Goal: Task Accomplishment & Management: Complete application form

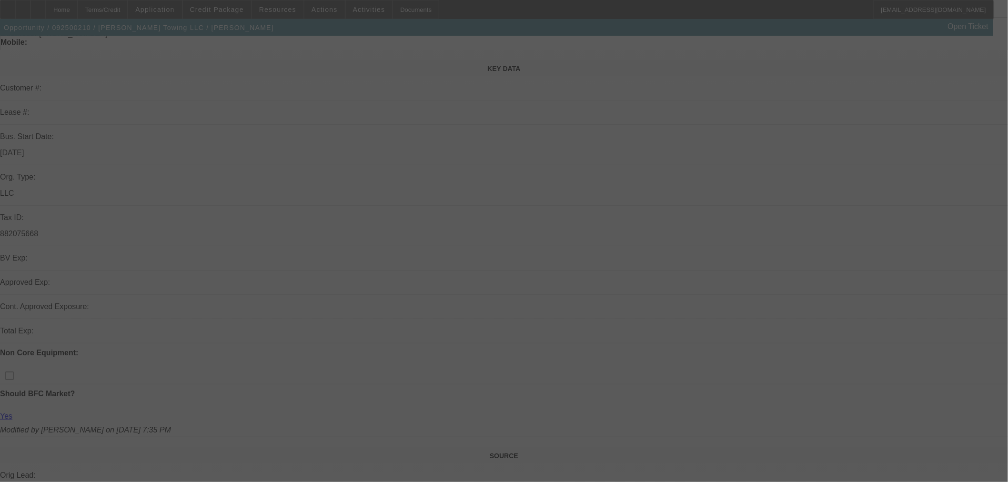
scroll to position [211, 0]
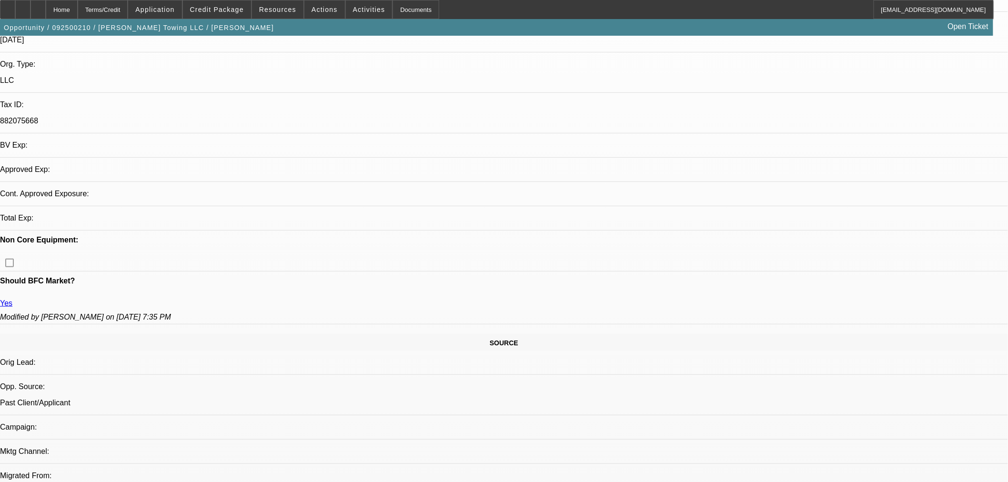
select select "0"
select select "3"
select select "0"
select select "6"
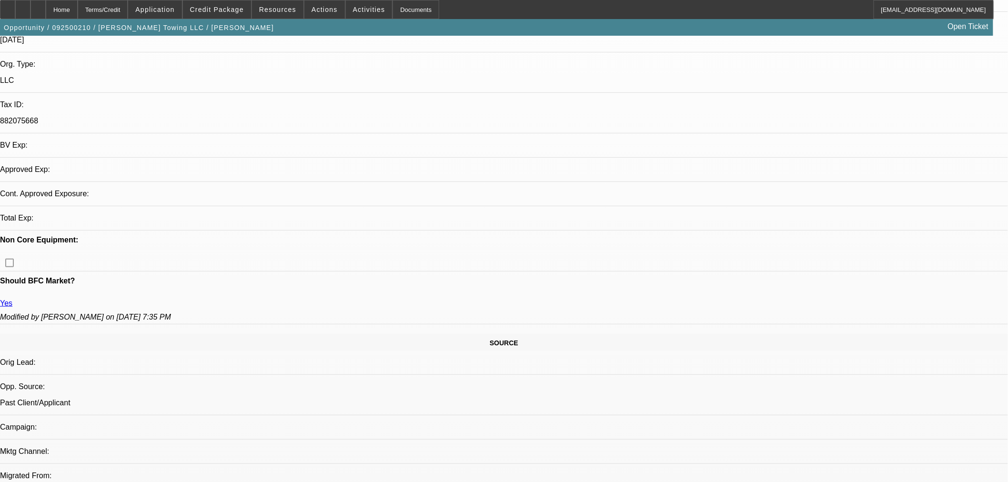
select select "0"
select select "3"
select select "0"
select select "6"
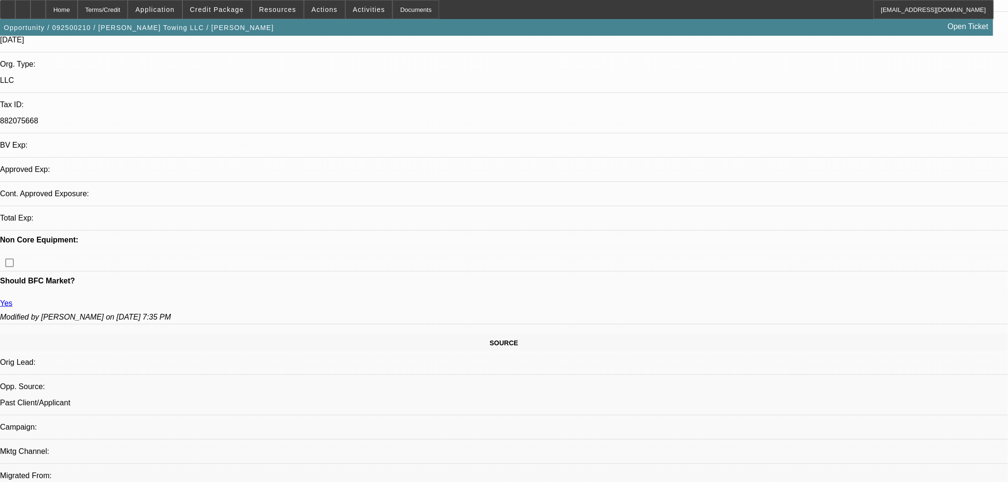
select select "0"
select select "3"
select select "0"
select select "6"
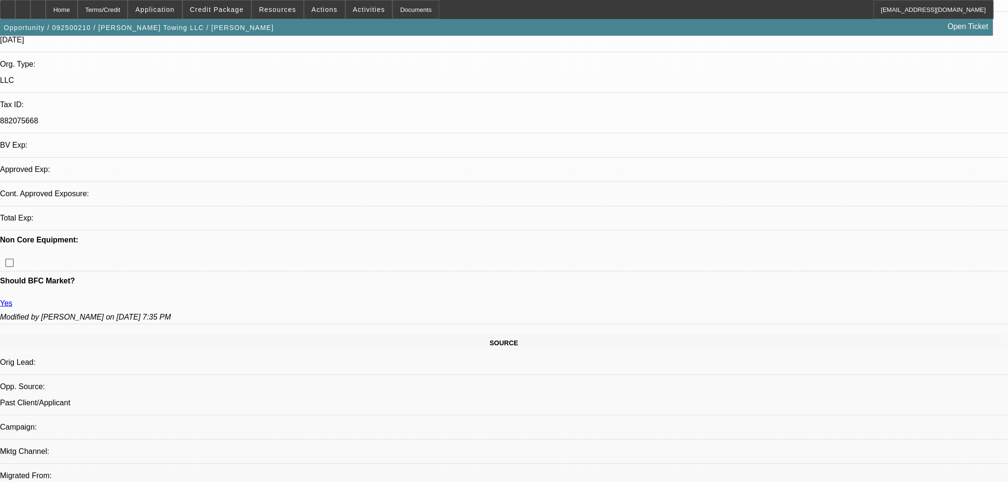
select select "0"
select select "3"
select select "0"
select select "6"
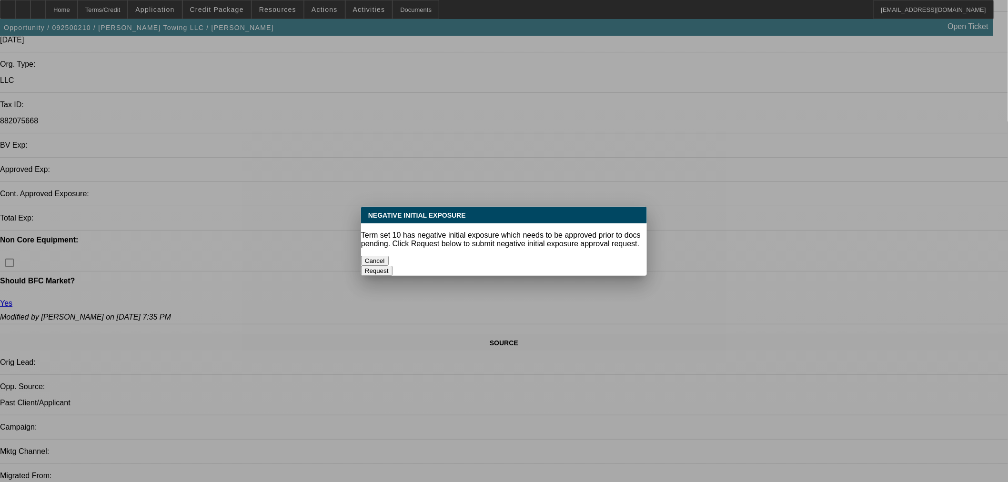
scroll to position [0, 0]
click at [389, 257] on button "Cancel" at bounding box center [375, 261] width 28 height 10
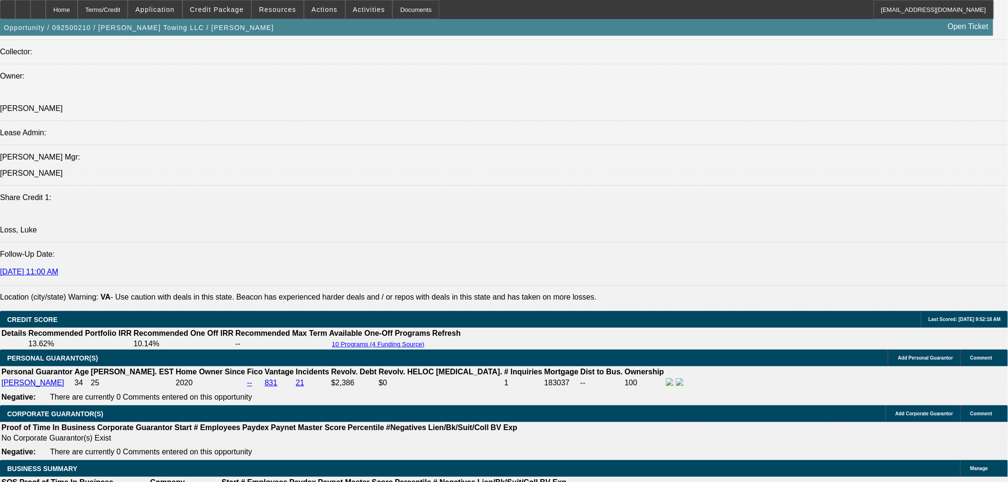
scroll to position [1477, 0]
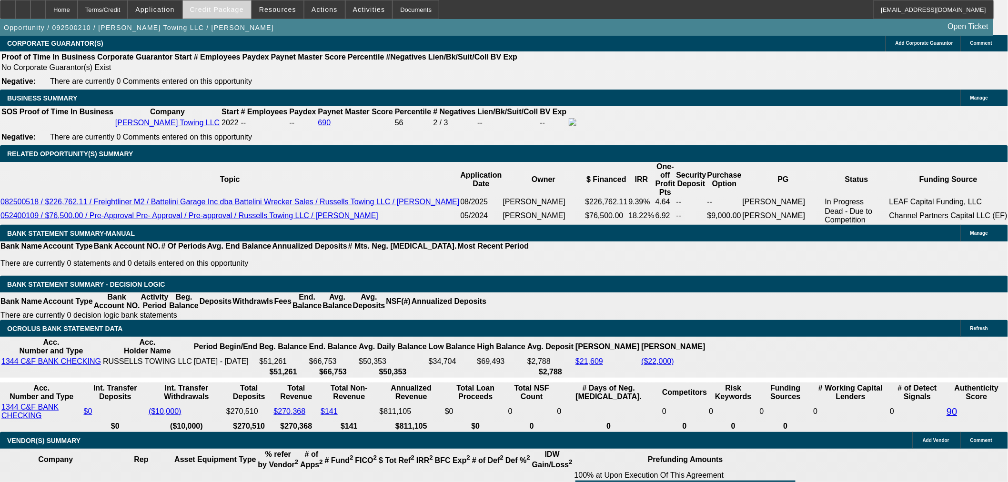
click at [240, 16] on span at bounding box center [217, 9] width 68 height 23
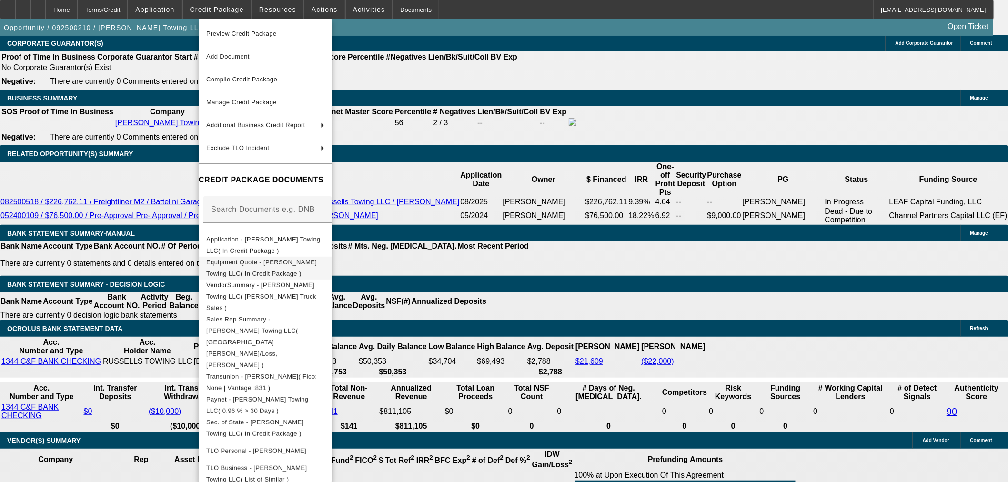
click at [225, 259] on span "Equipment Quote - Russell's Towing LLC( In Credit Package )" at bounding box center [265, 267] width 118 height 23
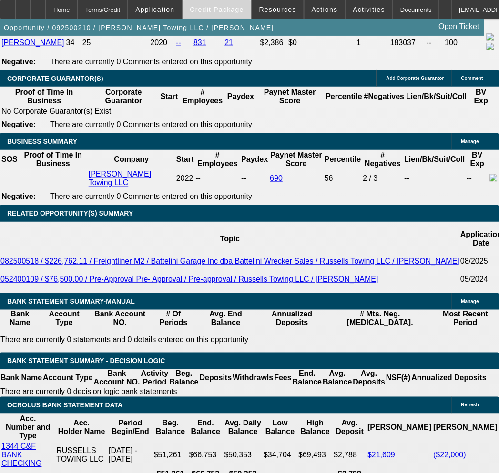
click at [231, 11] on span "Credit Package" at bounding box center [217, 10] width 54 height 8
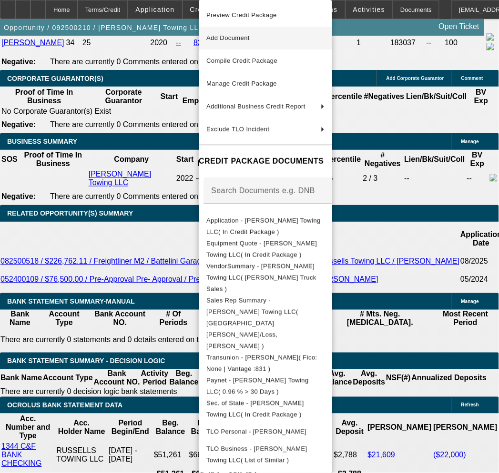
click at [230, 39] on span "Add Document" at bounding box center [227, 37] width 43 height 7
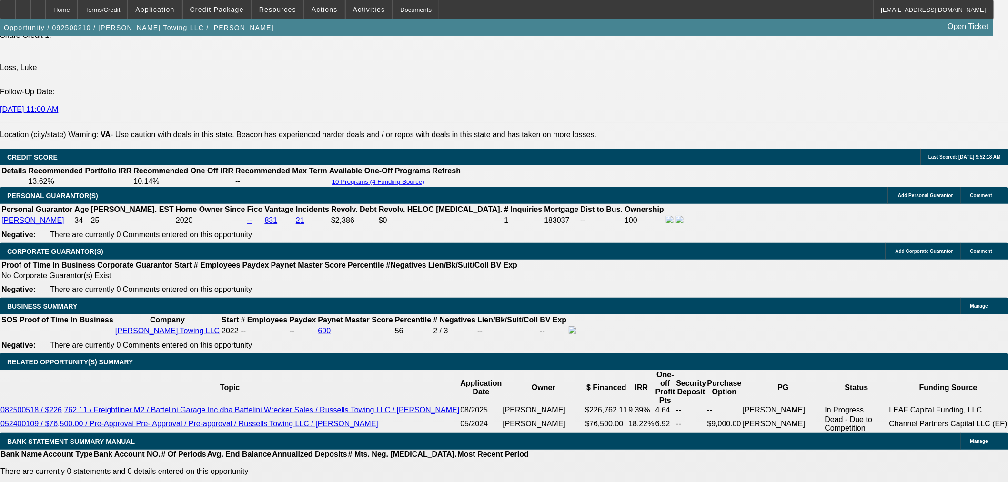
scroll to position [1265, 0]
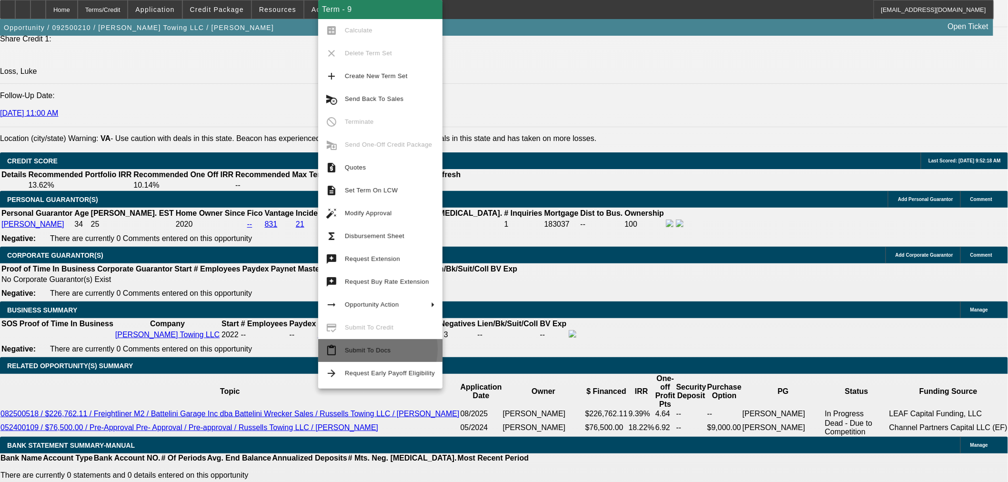
click at [368, 349] on span "Submit To Docs" at bounding box center [368, 350] width 46 height 7
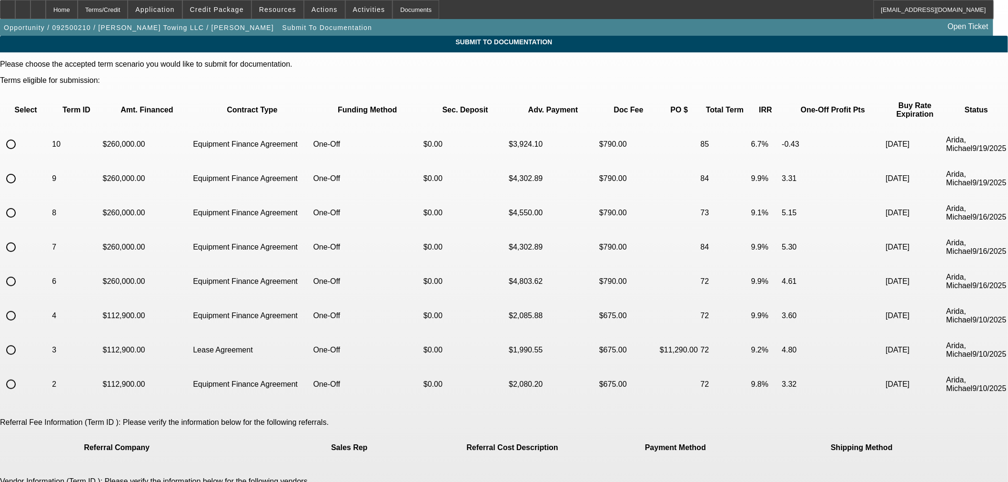
click at [20, 169] on input "radio" at bounding box center [10, 178] width 19 height 19
radio input "true"
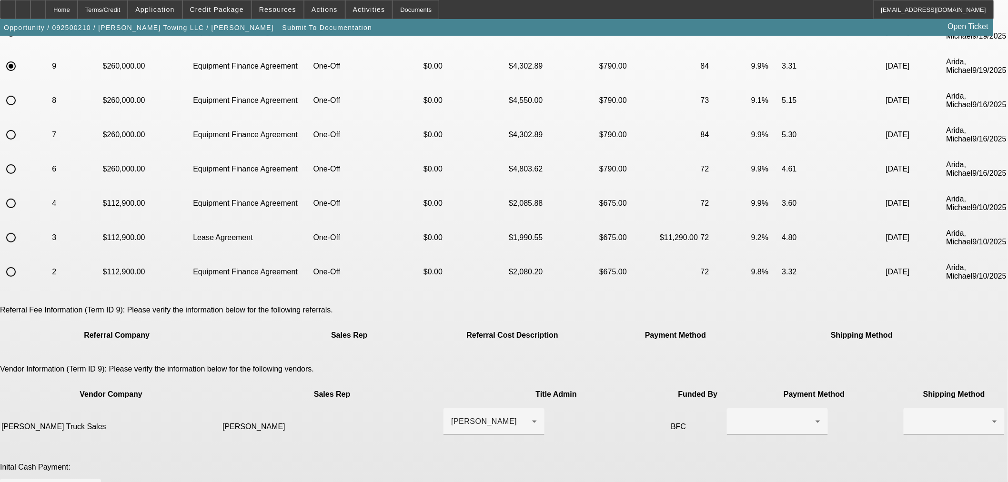
scroll to position [211, 0]
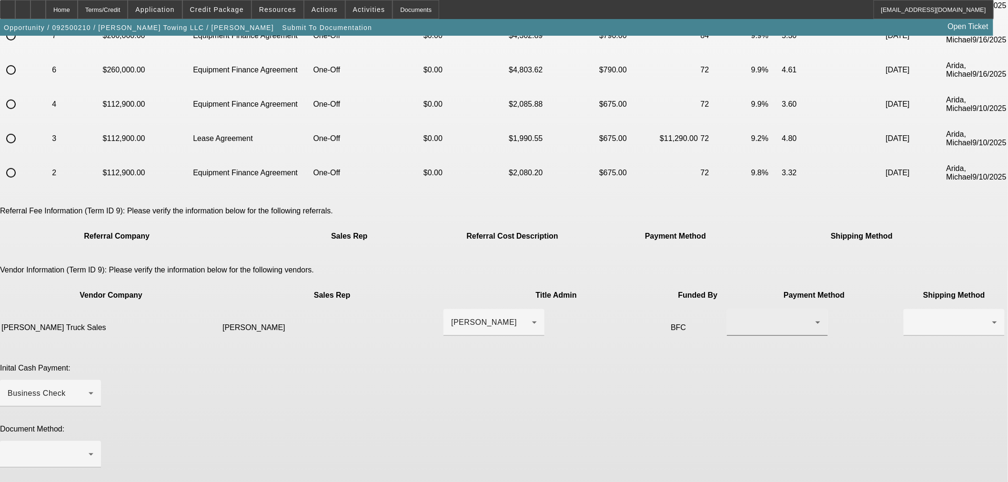
click at [734, 317] on div at bounding box center [774, 322] width 81 height 11
click at [587, 289] on span "Wire Transfer" at bounding box center [584, 293] width 49 height 11
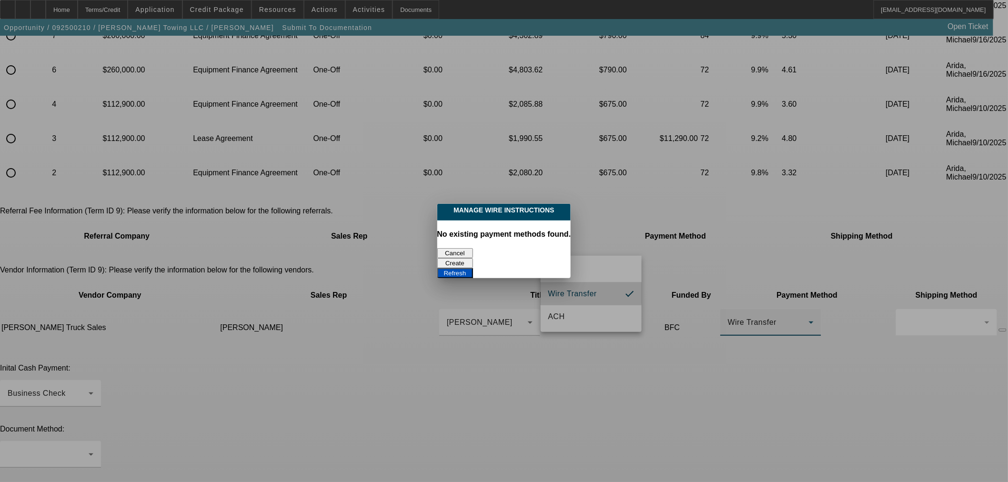
scroll to position [0, 0]
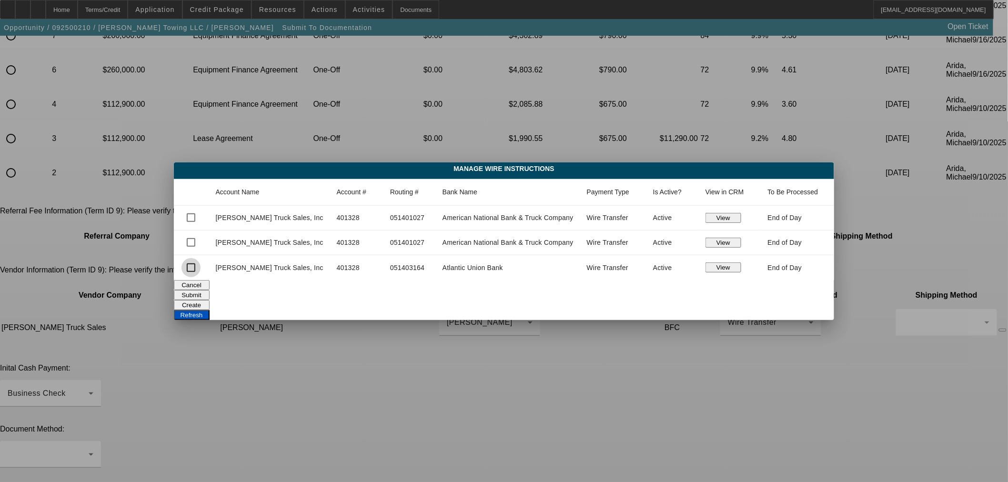
click at [201, 268] on input "checkbox" at bounding box center [190, 267] width 19 height 19
click at [705, 265] on button "View" at bounding box center [723, 267] width 36 height 10
click at [201, 270] on input "checkbox" at bounding box center [190, 267] width 19 height 19
checkbox input "false"
click at [210, 290] on button "Cancel" at bounding box center [192, 285] width 36 height 10
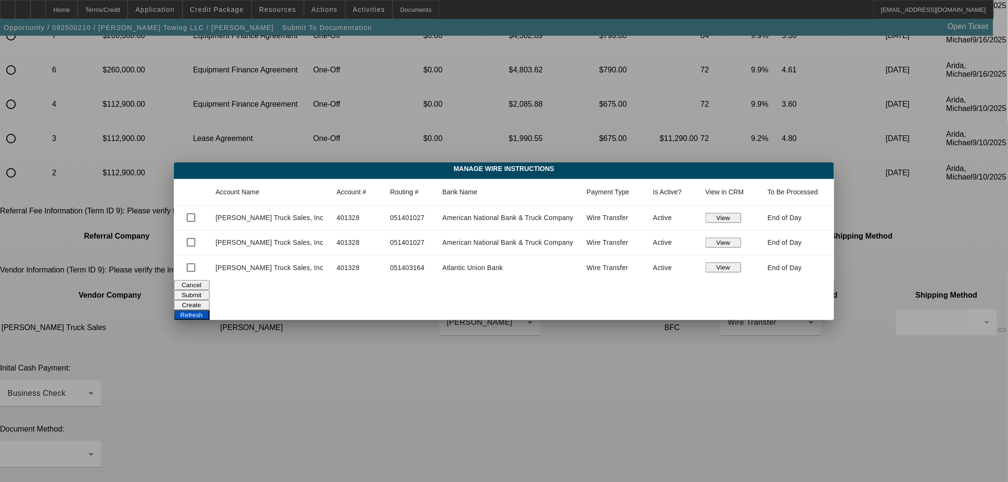
scroll to position [211, 0]
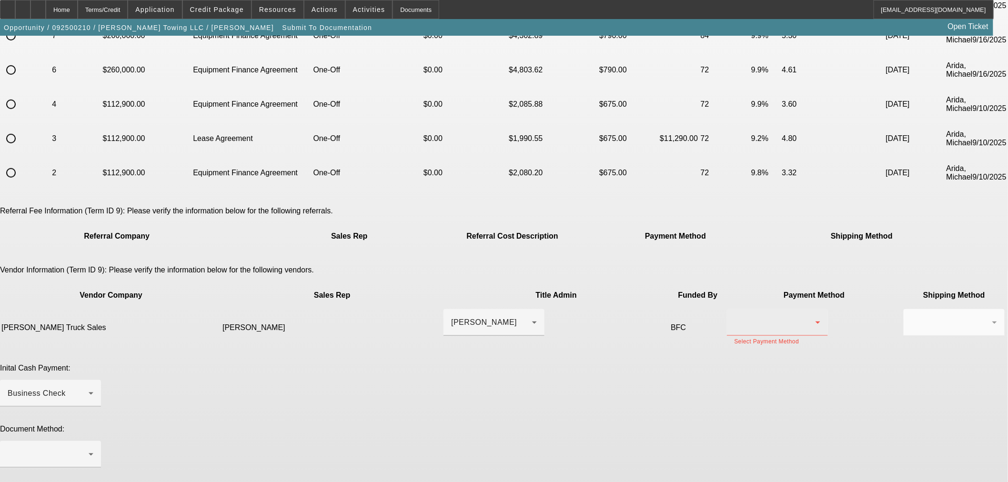
click at [734, 317] on div at bounding box center [774, 322] width 81 height 11
click at [587, 293] on span "Wire Transfer" at bounding box center [584, 293] width 49 height 11
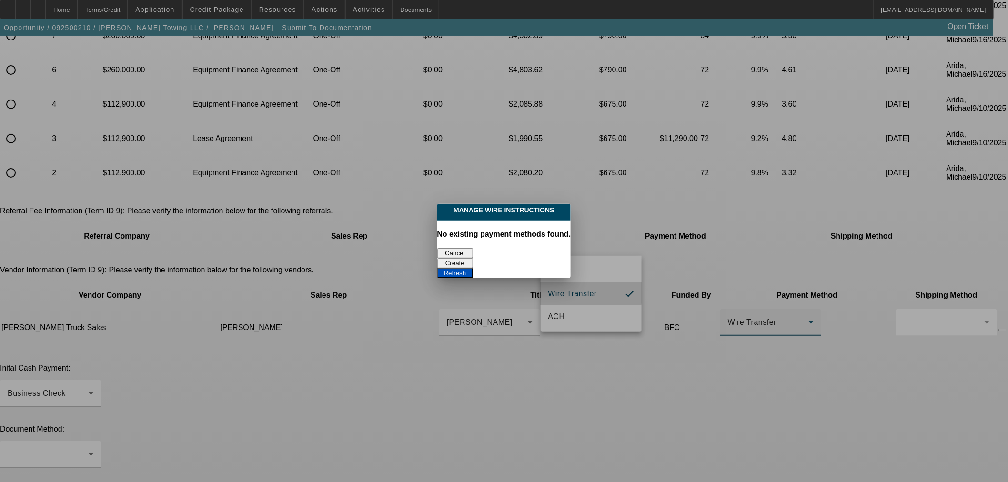
scroll to position [0, 0]
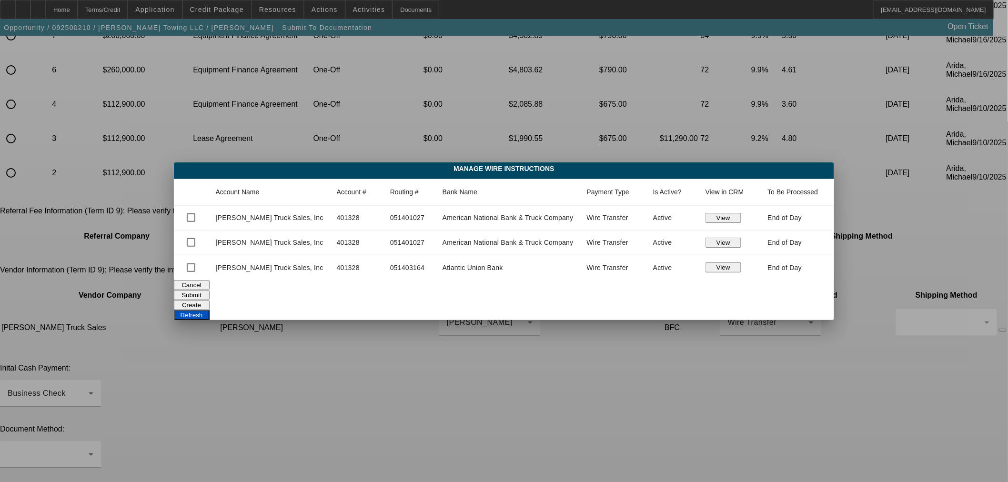
click at [210, 300] on button "Create" at bounding box center [192, 305] width 36 height 10
click at [210, 310] on button "Refresh" at bounding box center [192, 315] width 36 height 10
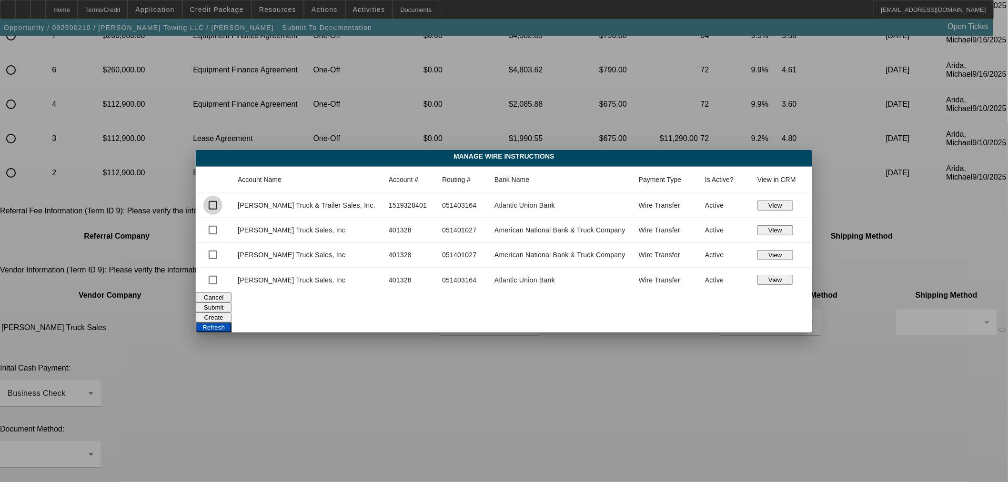
click at [222, 204] on input "checkbox" at bounding box center [212, 205] width 19 height 19
checkbox input "true"
click at [231, 305] on button "Submit" at bounding box center [214, 307] width 36 height 10
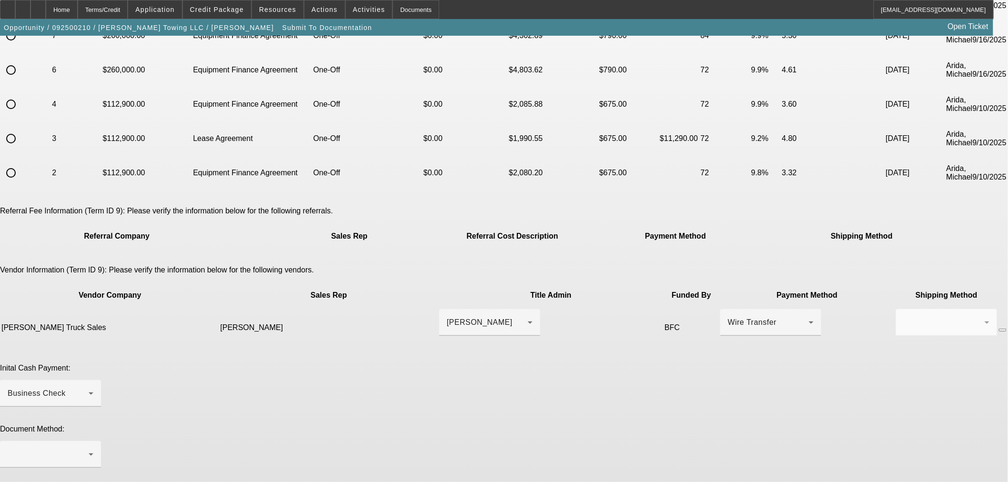
scroll to position [211, 0]
click at [89, 449] on div at bounding box center [48, 454] width 81 height 11
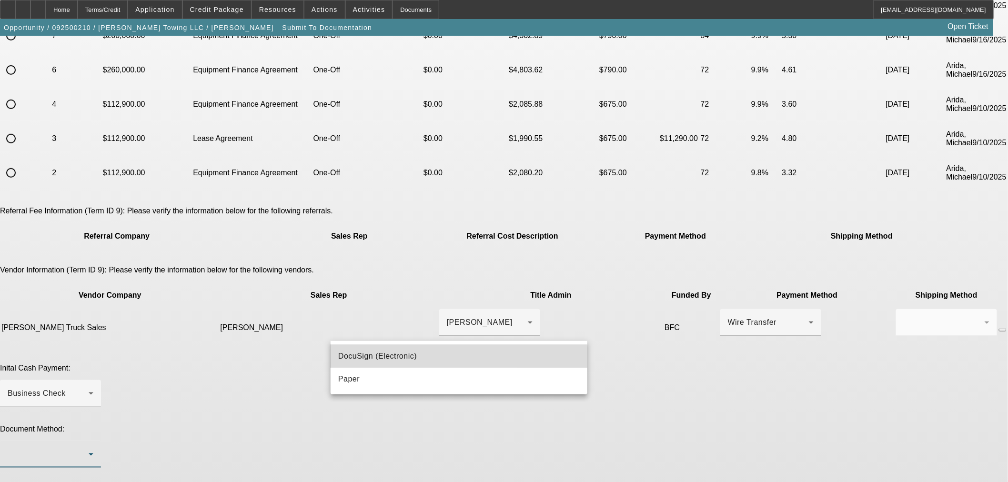
click at [371, 358] on span "DocuSign (Electronic)" at bounding box center [377, 356] width 79 height 11
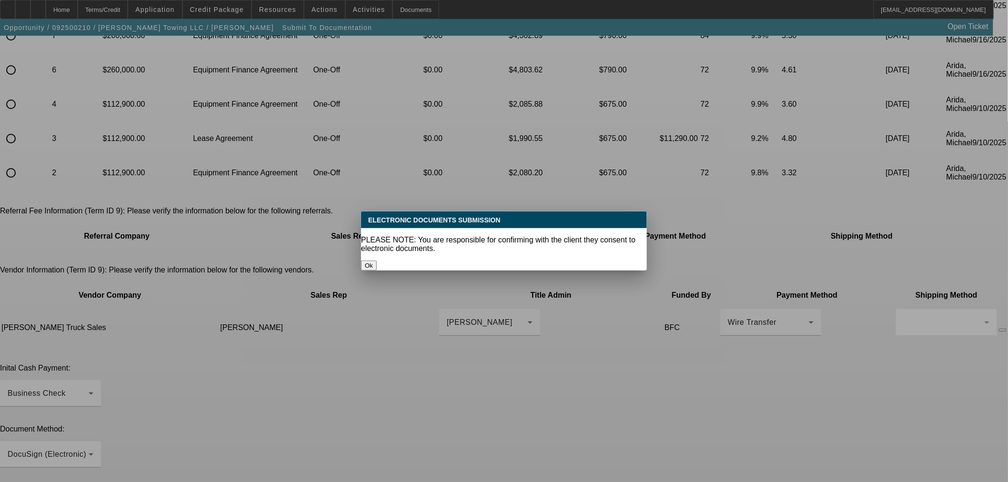
click at [377, 261] on button "Ok" at bounding box center [369, 266] width 16 height 10
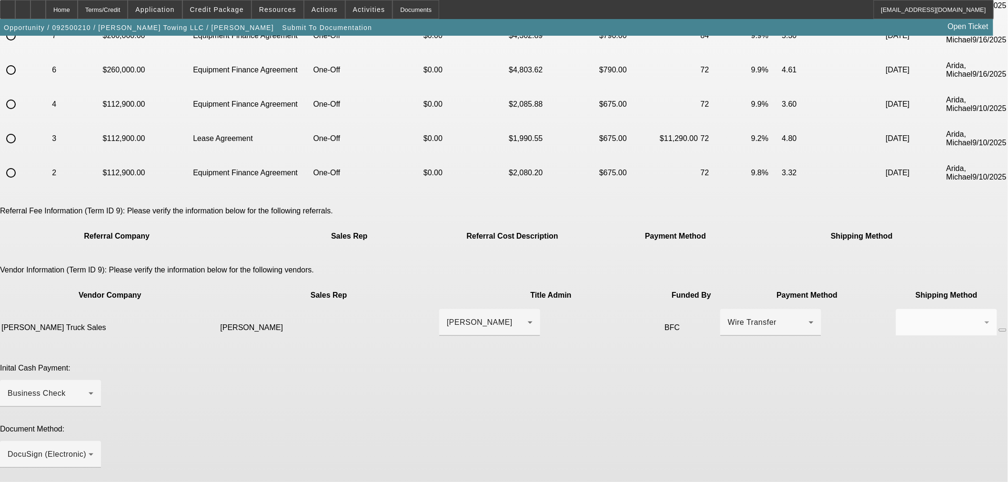
scroll to position [211, 0]
drag, startPoint x: 392, startPoint y: 411, endPoint x: 407, endPoint y: 411, distance: 14.8
paste textarea "Krystal Milam Crenshaw <krystal@milamequipmentsales.com>; Kenny Bowes <kenny@mi…"
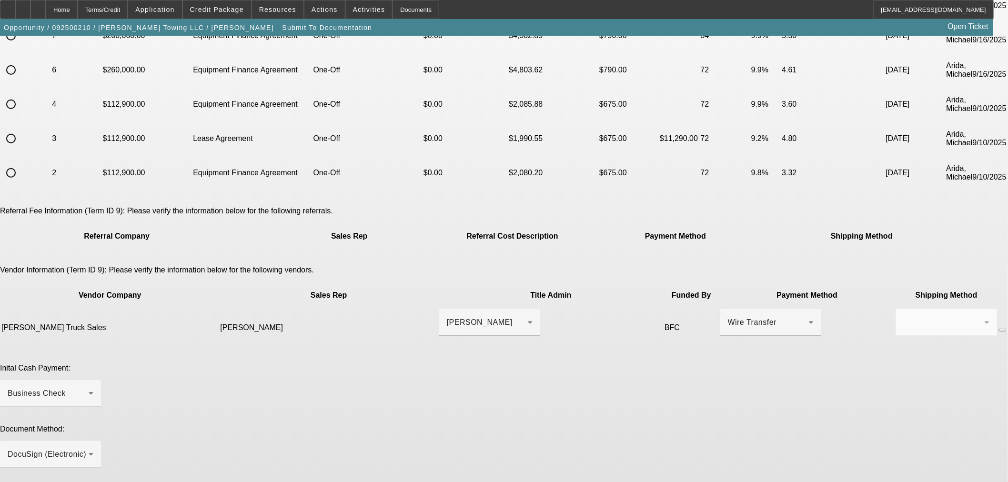
paste textarea ": (434) 425-4143"
type textarea "Please send EPOA if needed. Krystal Milam Crenshaw krystal@milamequipmentsales.…"
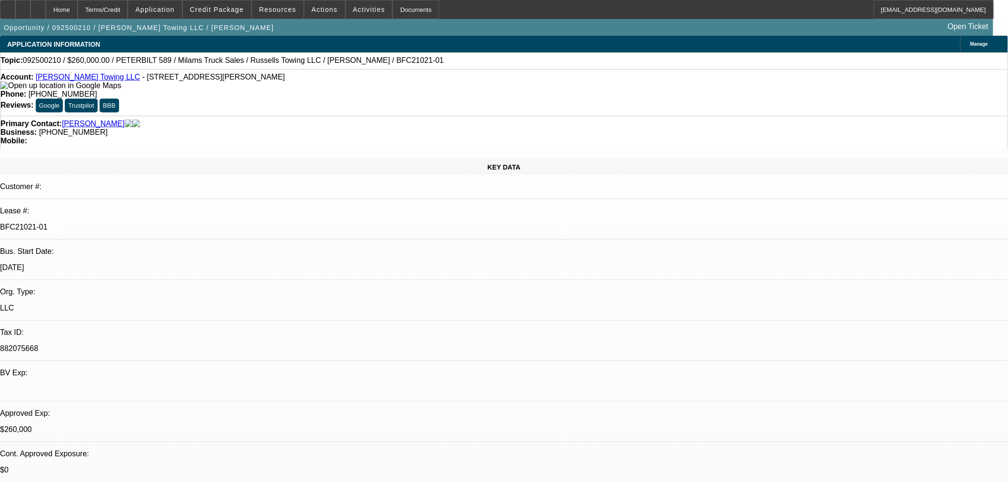
select select "0"
select select "3"
select select "0"
select select "6"
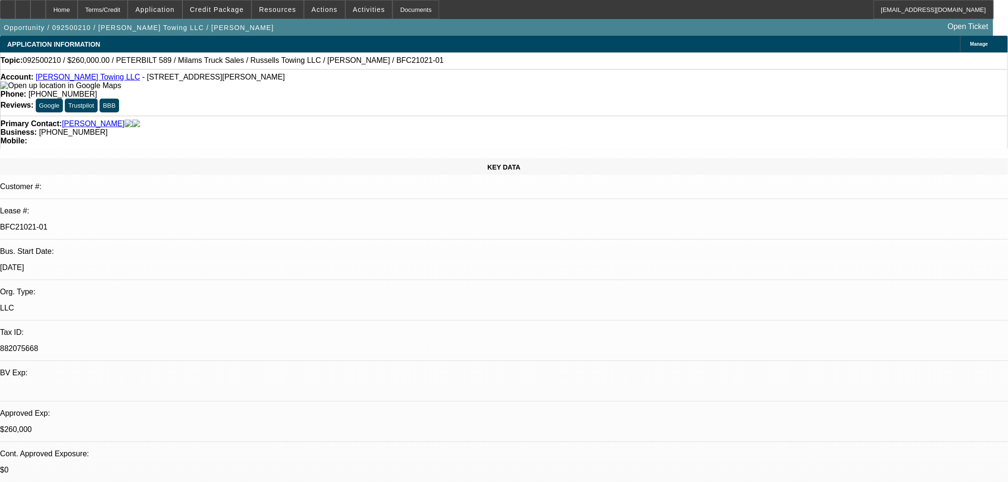
select select "0"
select select "3"
select select "0"
select select "6"
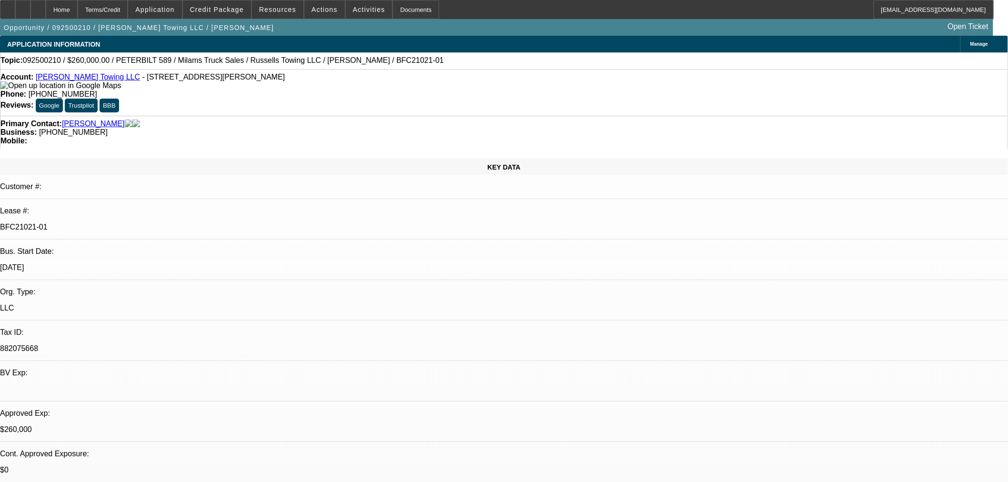
select select "0"
select select "3"
select select "0"
select select "6"
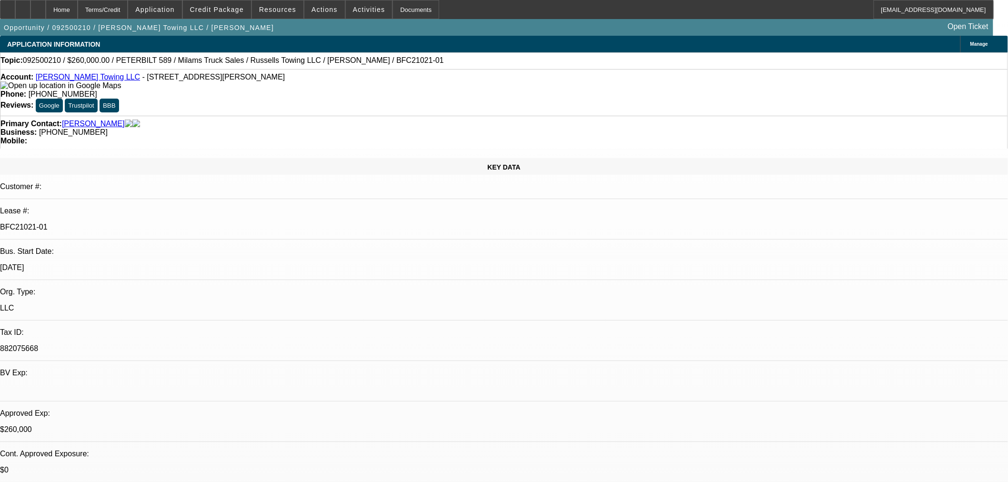
select select "0"
select select "3"
select select "0"
select select "6"
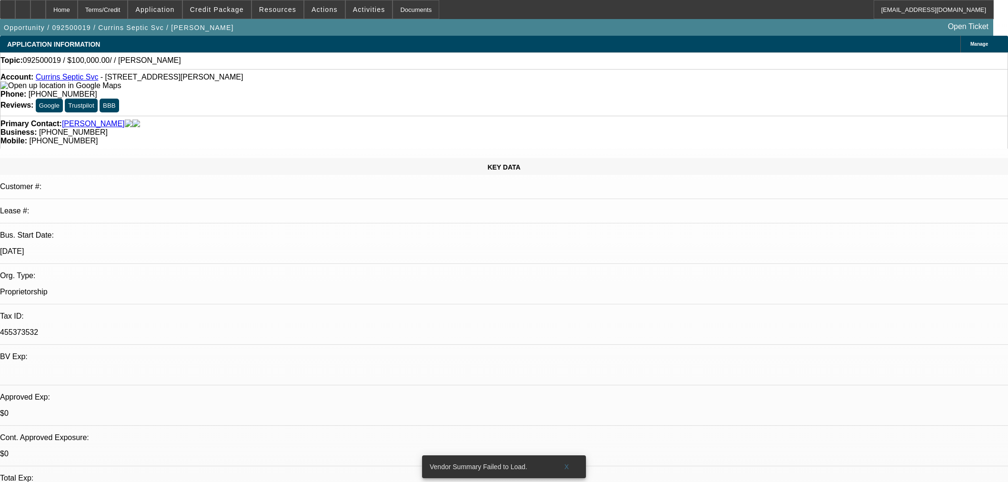
select select "0"
select select "2"
select select "0.1"
select select "4"
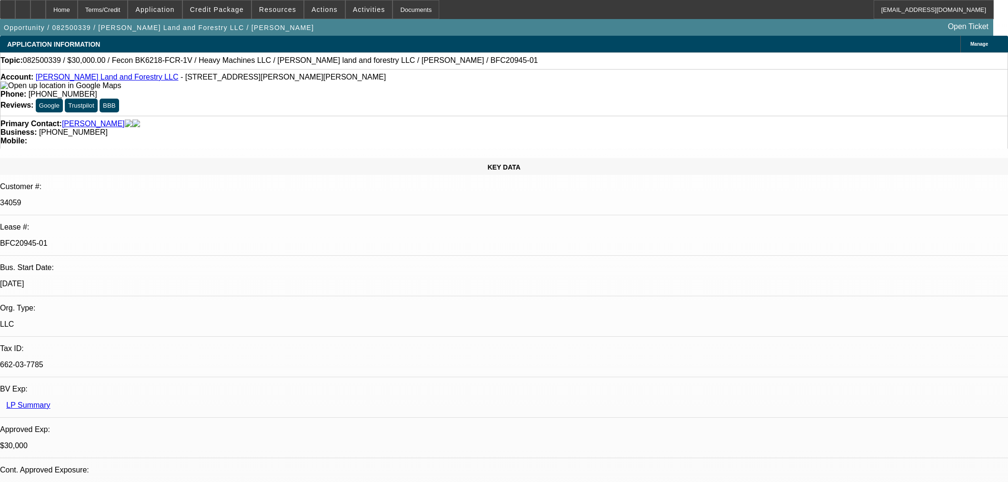
select select "0"
select select "2"
select select "0"
select select "6"
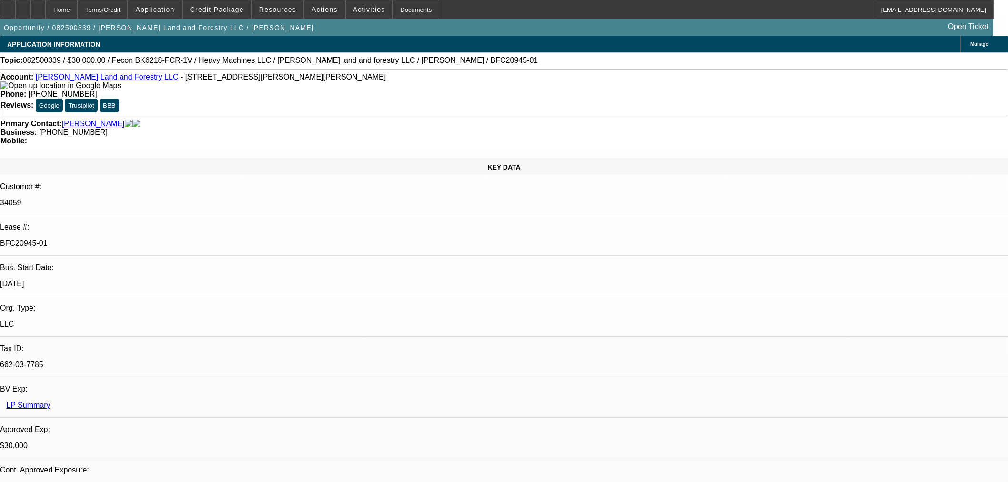
select select "0"
select select "2"
select select "0"
select select "6"
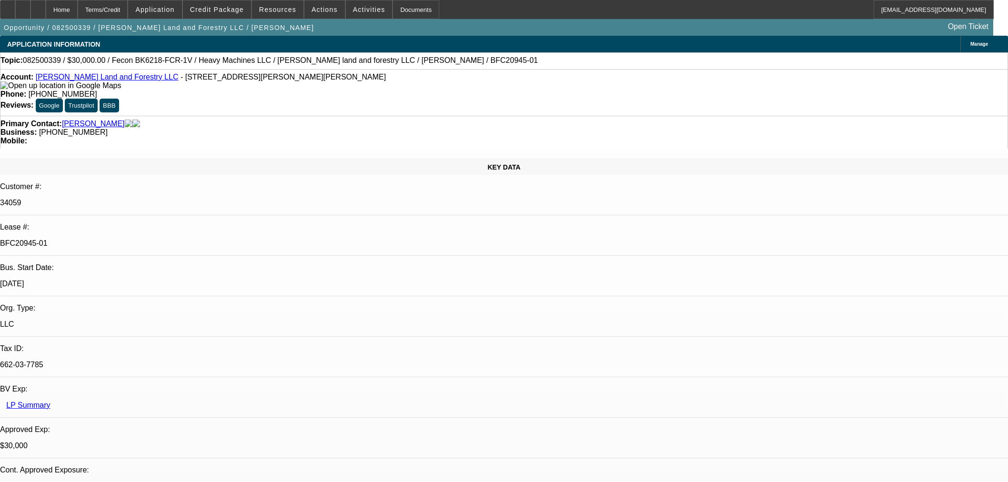
select select "0.2"
select select "2"
select select "0"
select select "6"
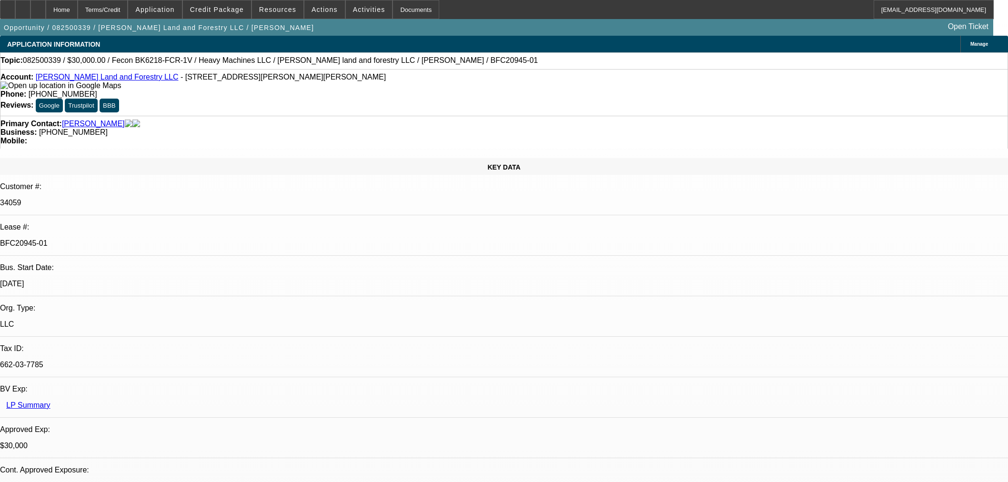
select select "0"
select select "19"
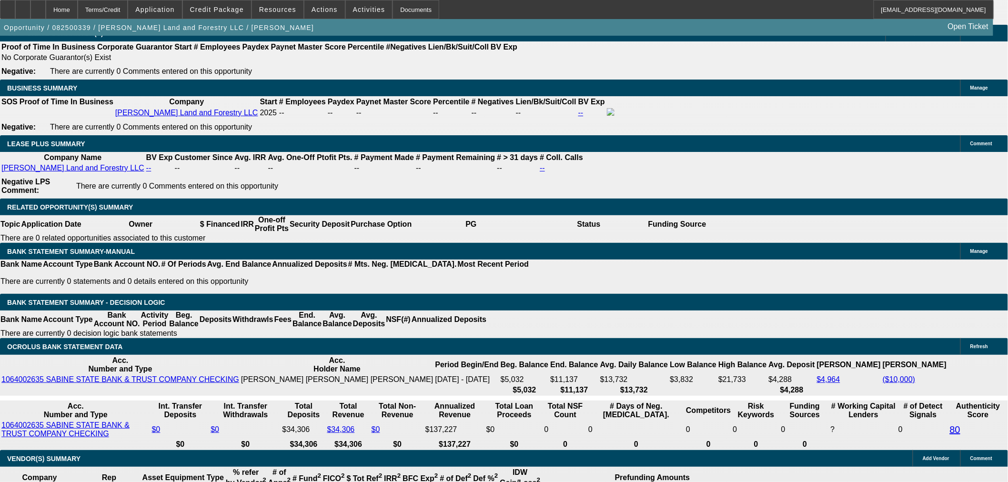
scroll to position [1482, 0]
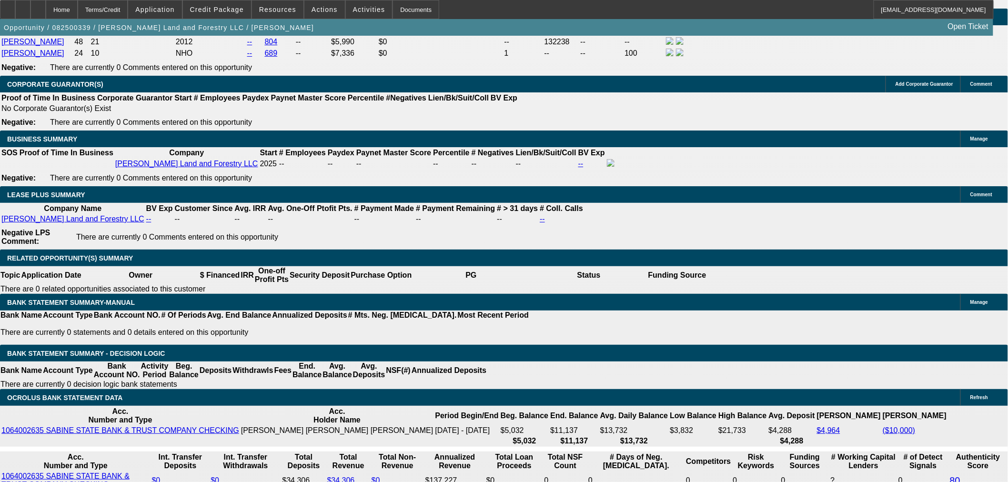
drag, startPoint x: 218, startPoint y: 102, endPoint x: 248, endPoint y: 102, distance: 30.5
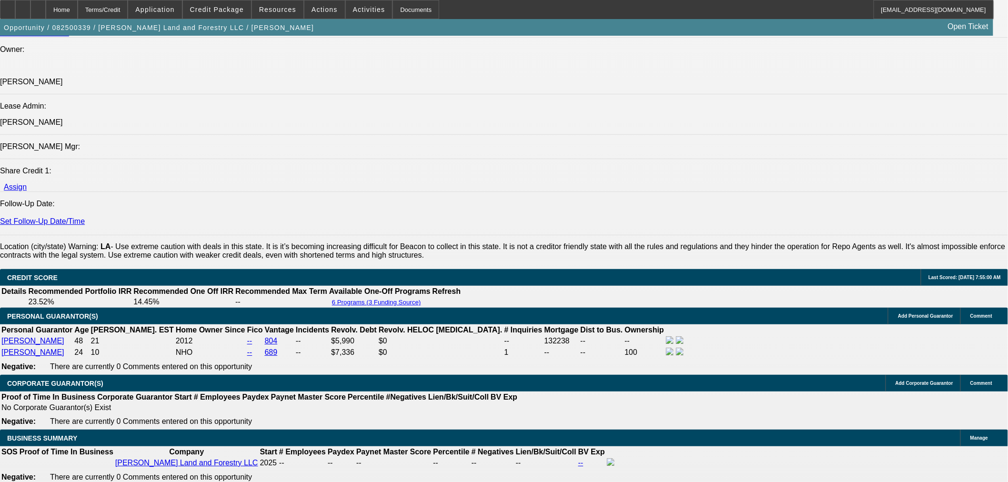
scroll to position [1164, 0]
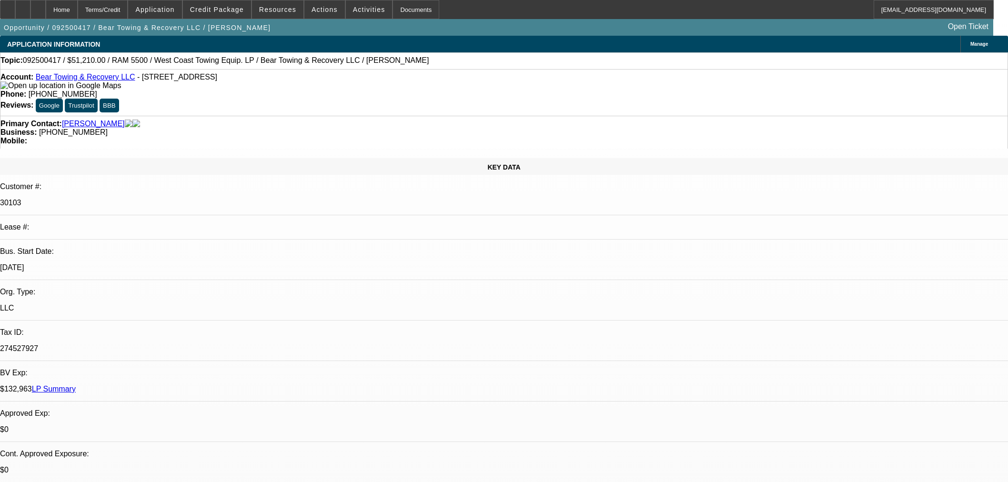
select select "0.1"
select select "0"
select select "3"
select select "0.1"
select select "4"
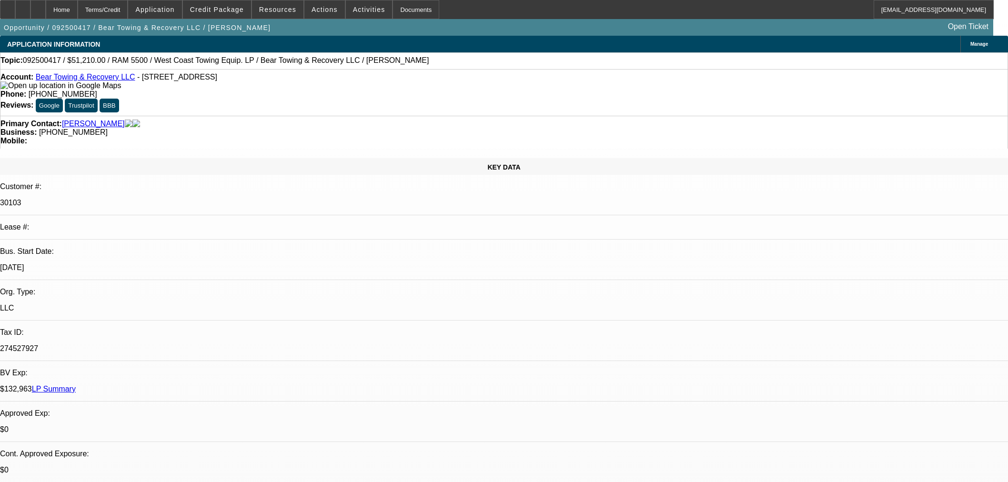
select select "0"
select select "3"
select select "0.1"
select select "4"
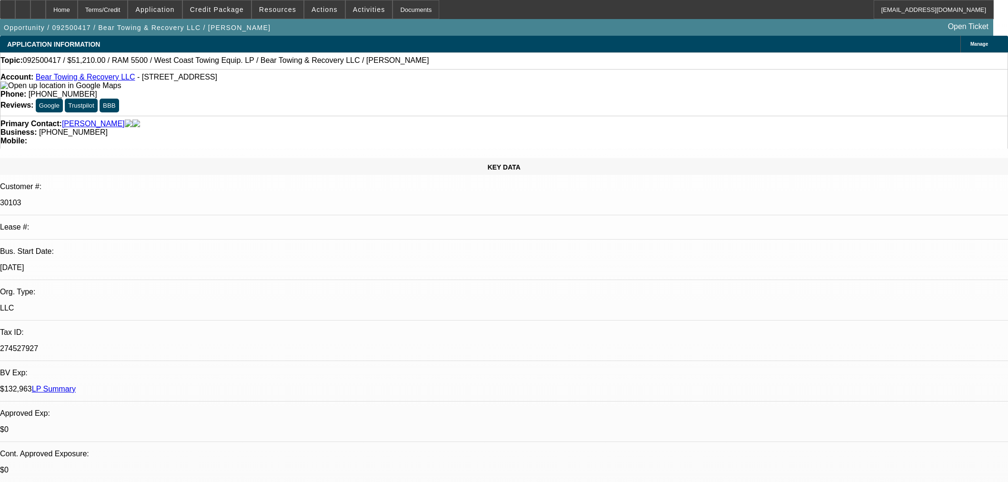
select select "0"
select select "3"
select select "0.1"
select select "4"
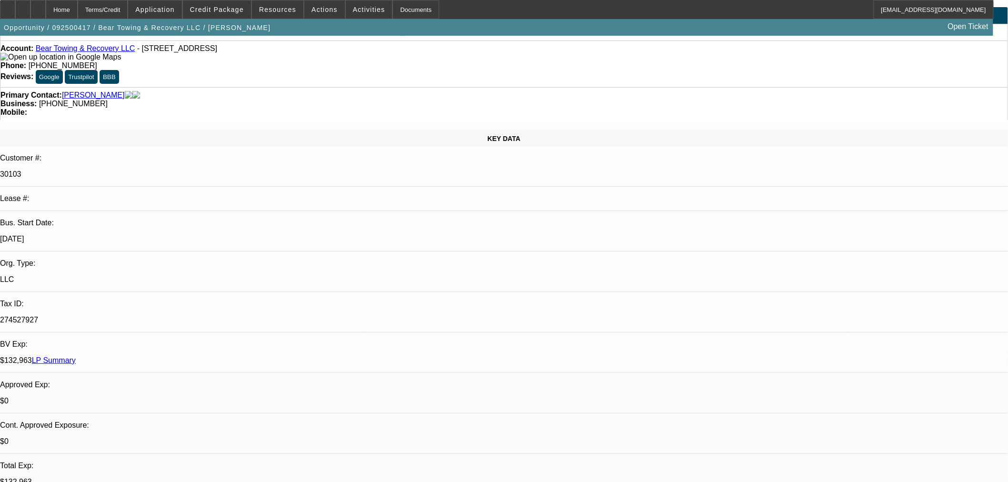
scroll to position [211, 0]
